Goal: Navigation & Orientation: Find specific page/section

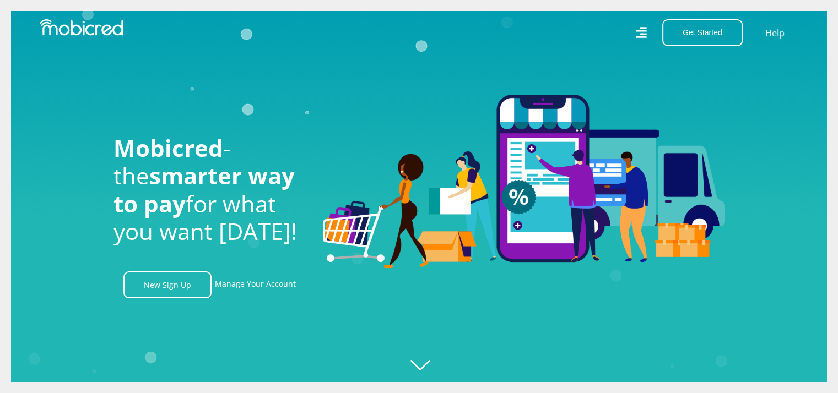
click at [645, 29] on icon at bounding box center [640, 33] width 11 height 16
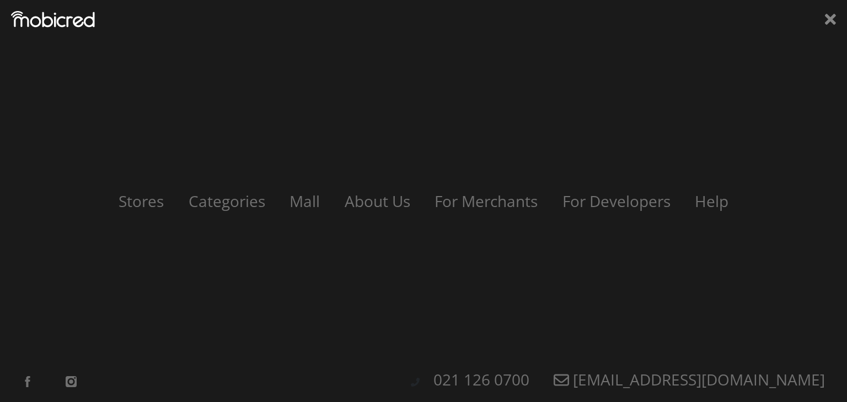
scroll to position [0, 785]
click at [140, 212] on div "Stores Categories Mall About Us For Merchants For Developers Help Sign Up Sign …" at bounding box center [423, 201] width 830 height 23
click at [142, 206] on link "Stores" at bounding box center [141, 201] width 71 height 21
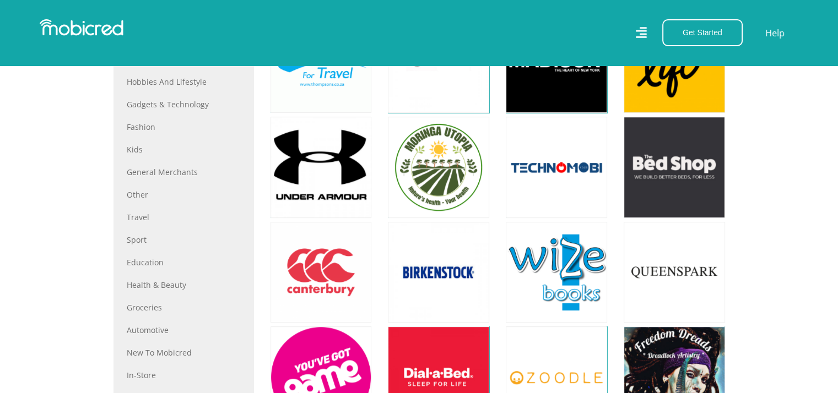
scroll to position [527, 0]
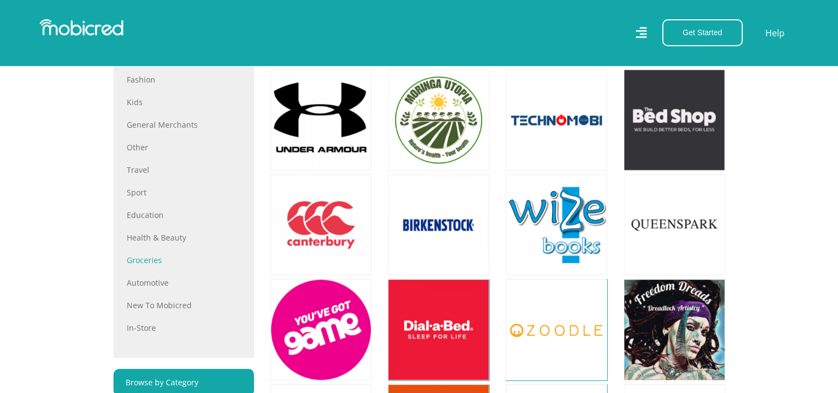
click at [143, 263] on link "Groceries" at bounding box center [184, 261] width 114 height 12
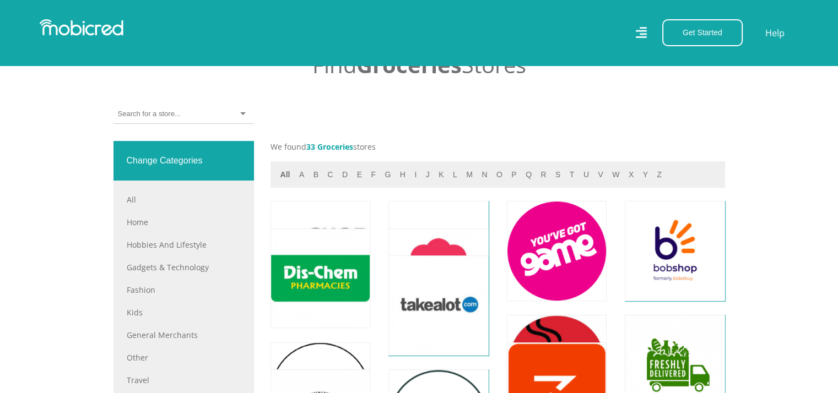
scroll to position [421, 0]
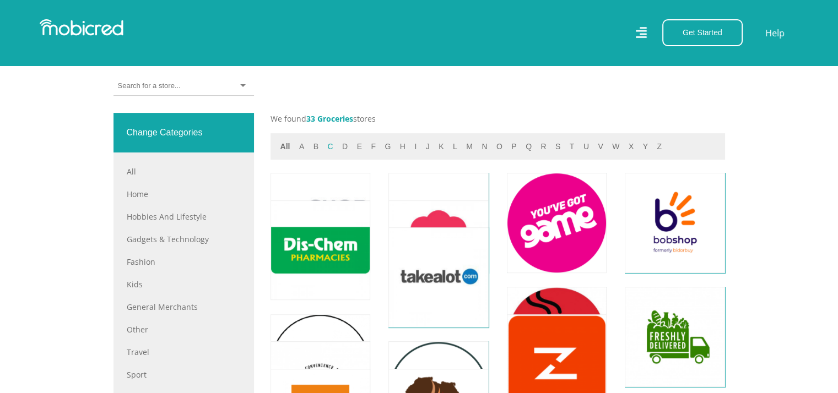
click at [328, 148] on button "c" at bounding box center [330, 147] width 12 height 13
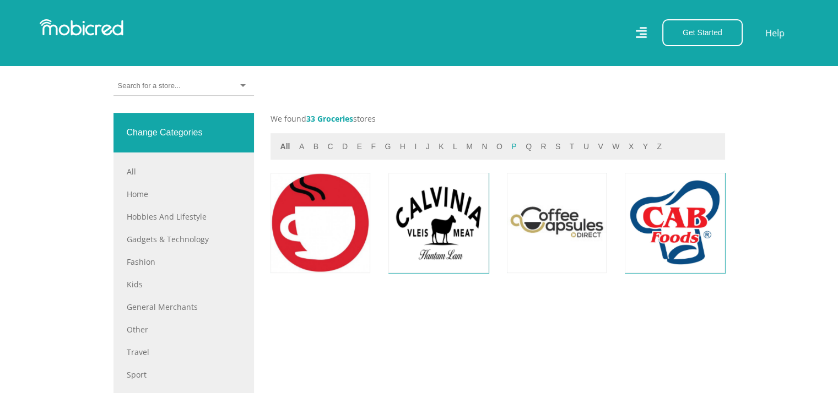
click at [508, 148] on button "p" at bounding box center [514, 147] width 12 height 13
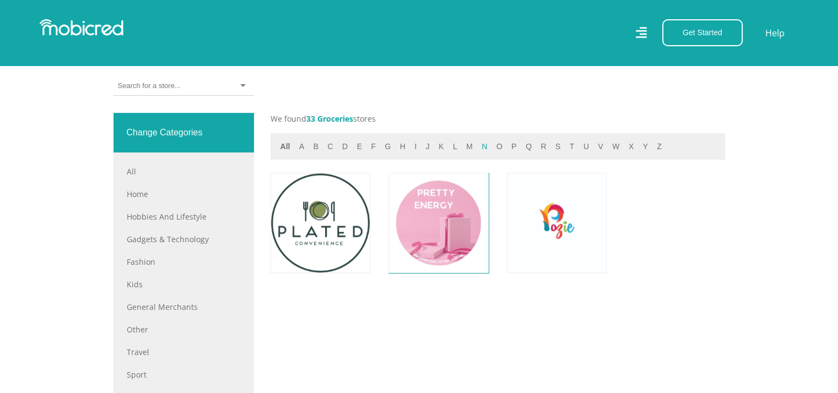
click at [478, 144] on button "n" at bounding box center [484, 147] width 12 height 13
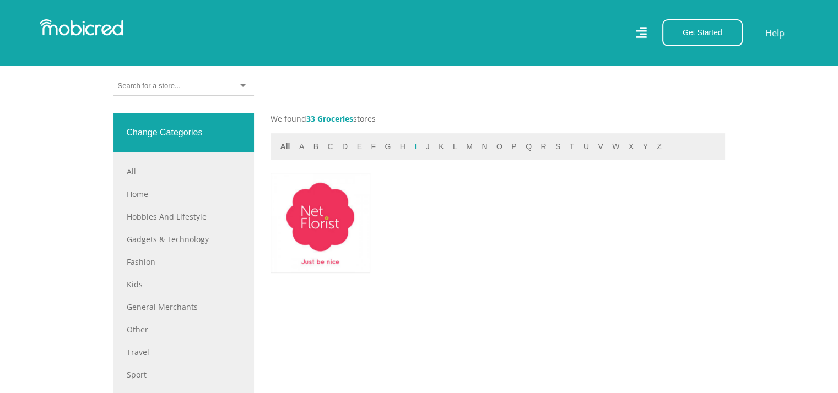
click at [411, 148] on button "i" at bounding box center [415, 147] width 9 height 13
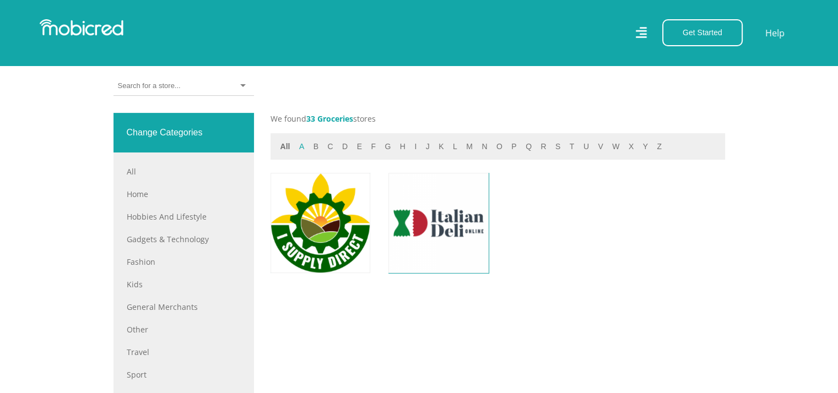
click at [303, 143] on button "a" at bounding box center [302, 147] width 12 height 13
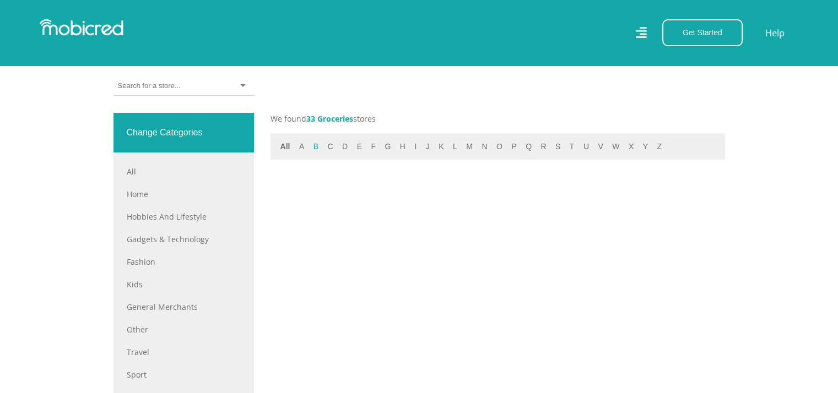
click at [318, 145] on button "b" at bounding box center [316, 147] width 12 height 13
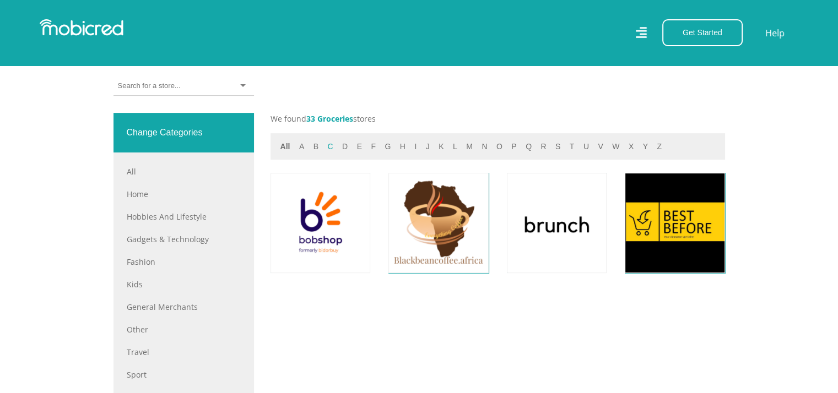
click at [328, 145] on button "c" at bounding box center [330, 147] width 12 height 13
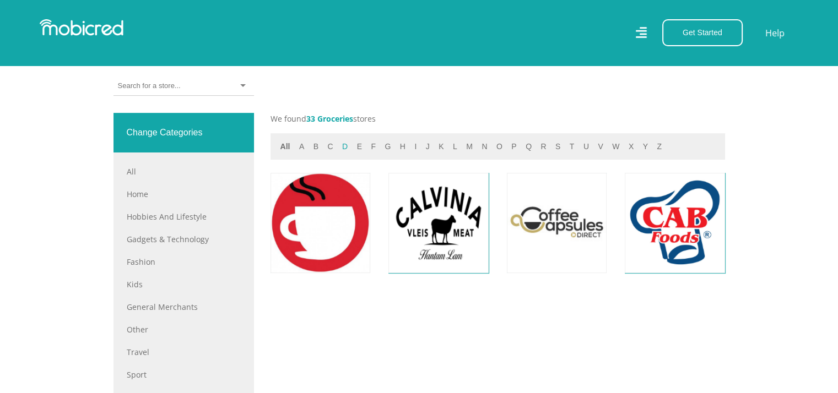
click at [342, 147] on button "d" at bounding box center [345, 147] width 12 height 13
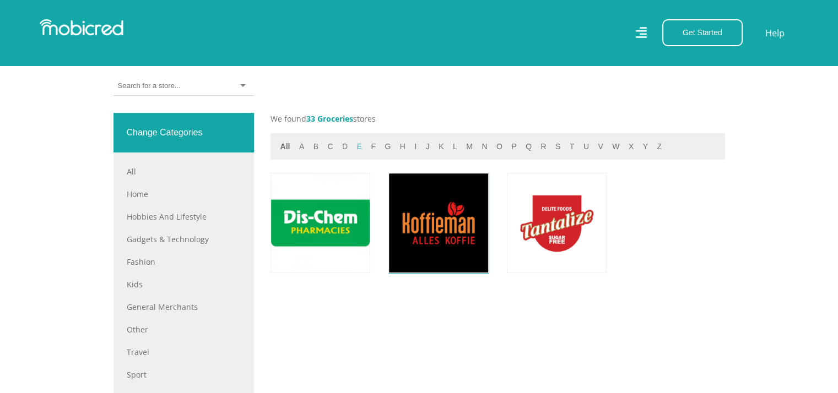
click at [354, 146] on button "e" at bounding box center [360, 147] width 12 height 13
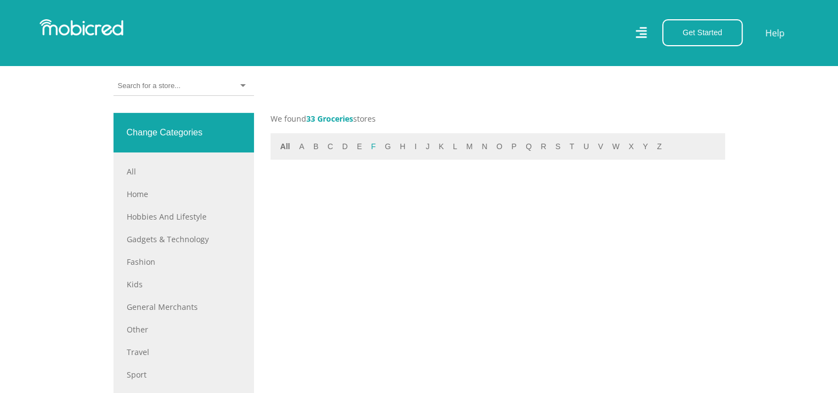
click at [370, 147] on button "f" at bounding box center [374, 147] width 12 height 13
click at [384, 147] on button "g" at bounding box center [387, 147] width 13 height 13
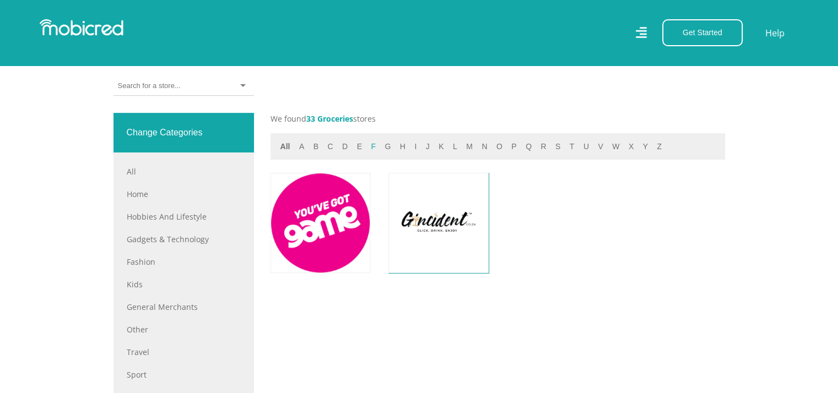
click at [368, 146] on button "f" at bounding box center [374, 147] width 12 height 13
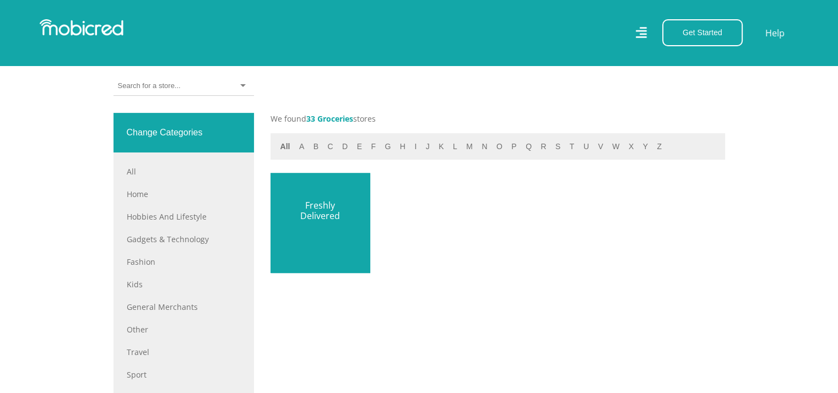
click at [317, 225] on link at bounding box center [320, 222] width 117 height 117
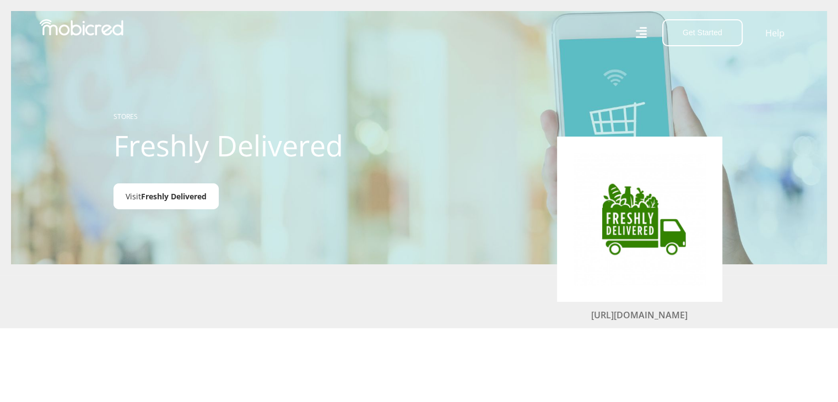
click at [177, 196] on span "Freshly Delivered" at bounding box center [174, 196] width 66 height 10
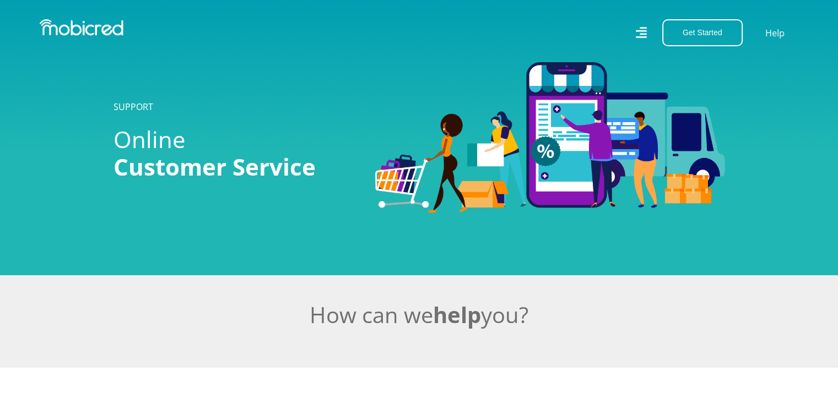
click at [639, 26] on icon at bounding box center [641, 32] width 11 height 15
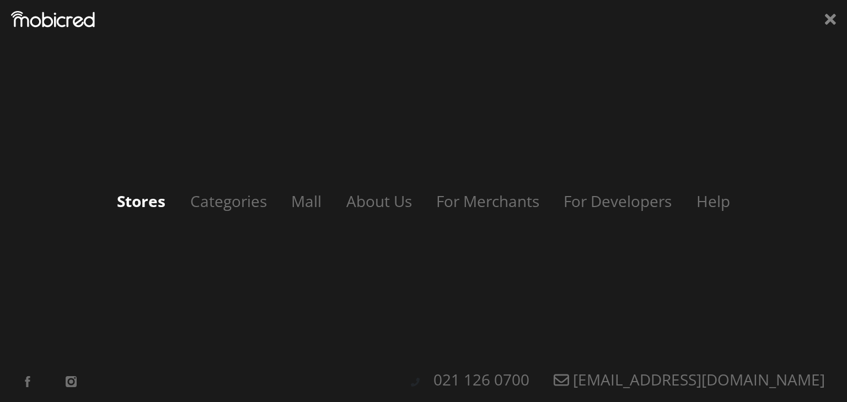
click at [149, 209] on link "Stores" at bounding box center [141, 201] width 71 height 21
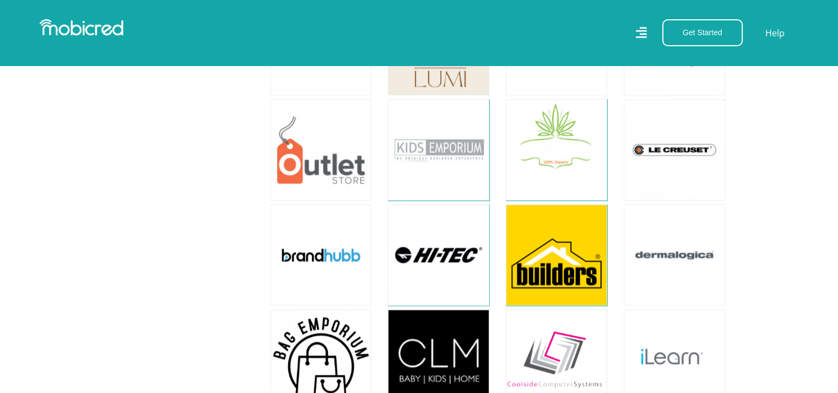
scroll to position [1580, 0]
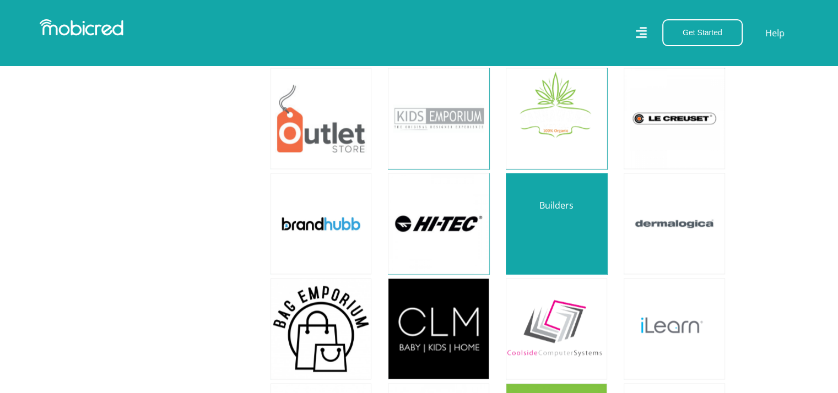
click at [538, 196] on link at bounding box center [556, 223] width 119 height 119
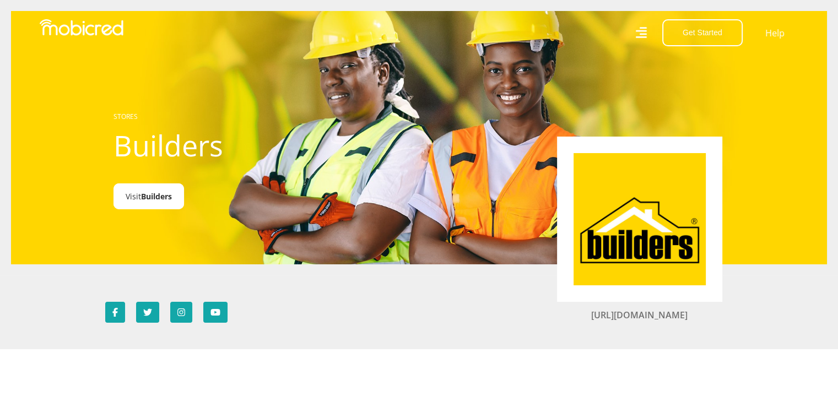
click at [148, 197] on span "Builders" at bounding box center [156, 196] width 31 height 10
